Goal: Transaction & Acquisition: Purchase product/service

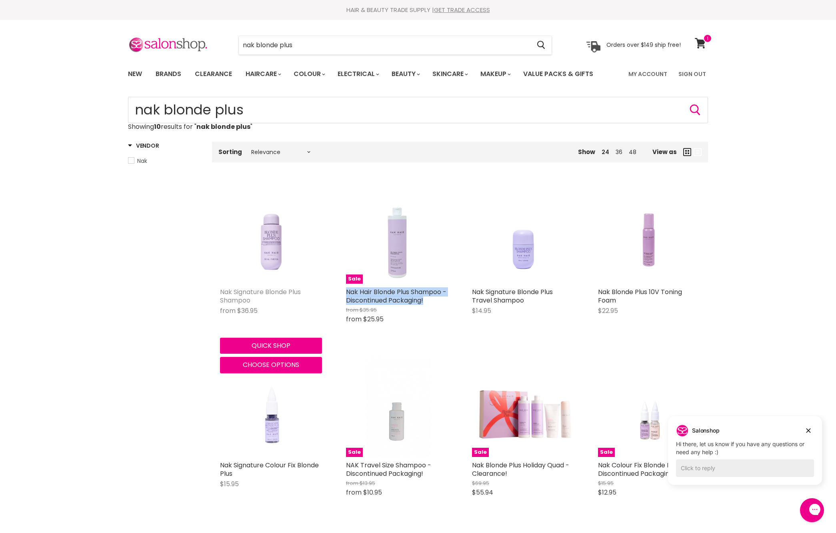
click at [267, 305] on link "Nak Signature Blonde Plus Shampoo" at bounding box center [260, 296] width 81 height 18
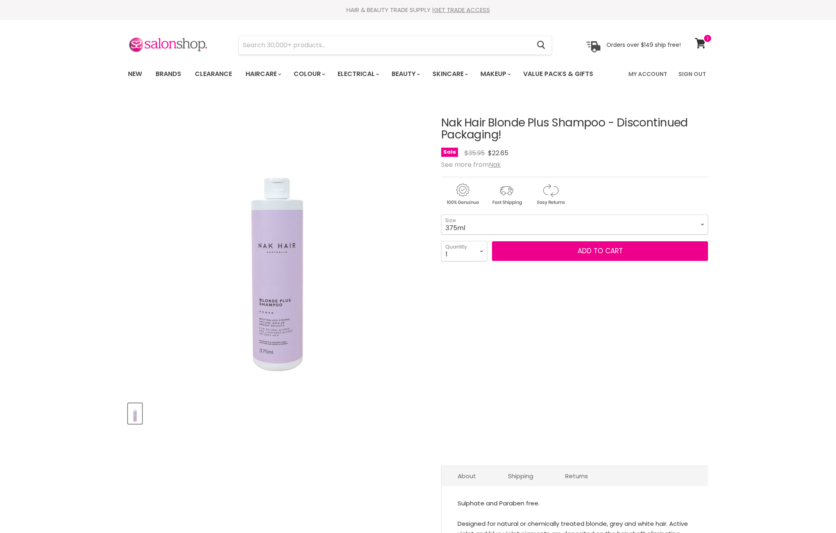
click at [516, 261] on form "375ml - $22.65 1 Litre - $22.65 375ml 1 Litre Size 1 2 3 4 5 6 7 8" at bounding box center [574, 237] width 267 height 47
select select "1 Litre"
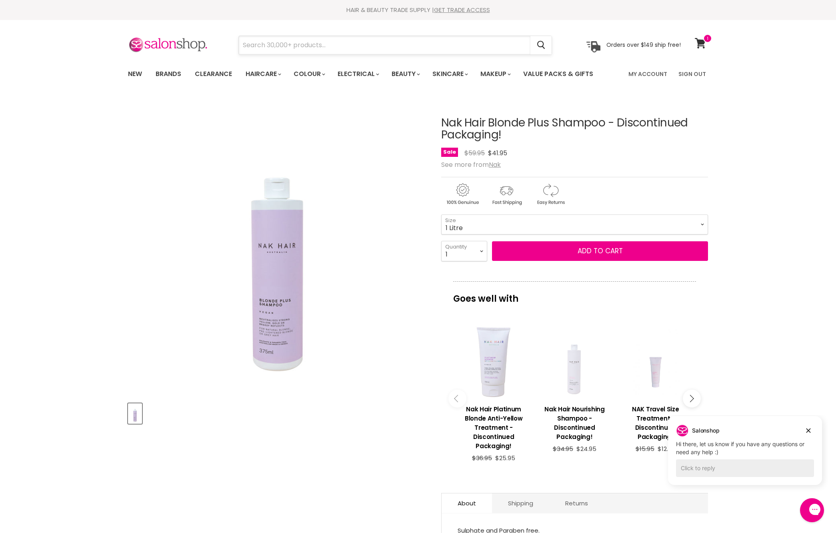
click at [341, 42] on input "Search" at bounding box center [384, 45] width 291 height 18
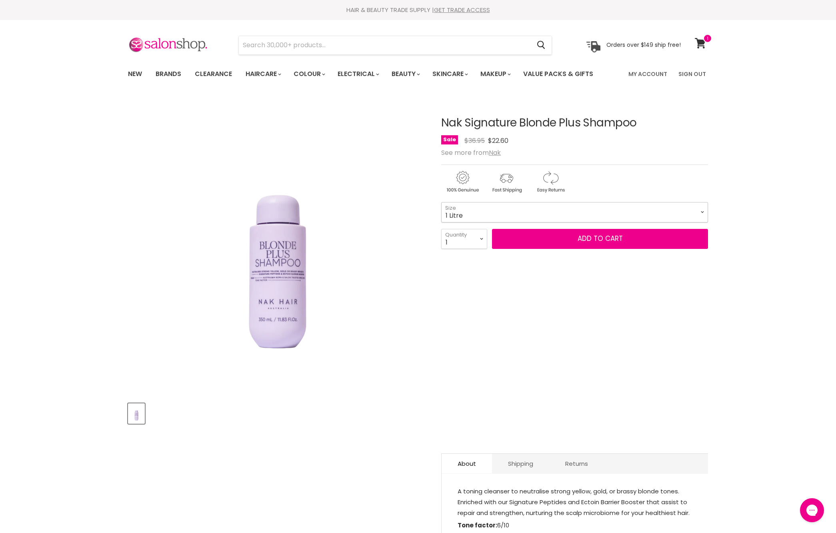
select select "1 Litre"
